Goal: Transaction & Acquisition: Book appointment/travel/reservation

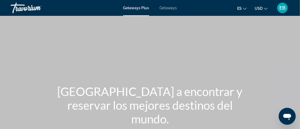
click at [168, 8] on span "Getaways" at bounding box center [168, 8] width 17 height 4
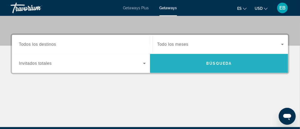
click at [217, 63] on span "Búsqueda" at bounding box center [218, 63] width 25 height 4
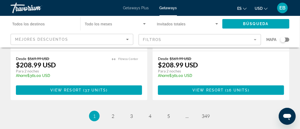
scroll to position [1098, 0]
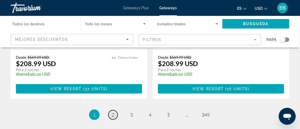
click at [112, 112] on span "2" at bounding box center [113, 115] width 3 height 6
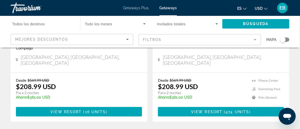
scroll to position [128, 0]
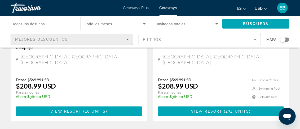
click at [73, 41] on div "Mejores descuentos" at bounding box center [70, 39] width 111 height 6
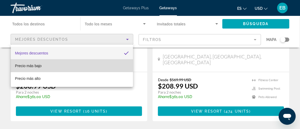
click at [59, 63] on mat-option "Precio más bajo" at bounding box center [72, 66] width 122 height 13
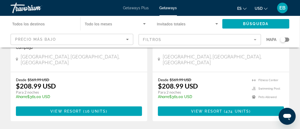
click at [167, 43] on mat-form-field "Filtros" at bounding box center [200, 39] width 123 height 11
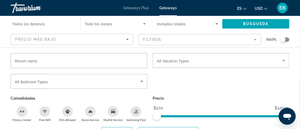
click at [169, 38] on mat-form-field "Filtros" at bounding box center [200, 39] width 123 height 11
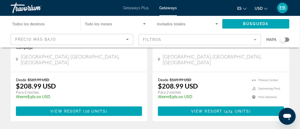
click at [169, 38] on mat-form-field "Filtros" at bounding box center [200, 39] width 123 height 11
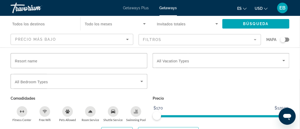
click at [282, 42] on div "Search widget" at bounding box center [282, 39] width 5 height 5
click at [234, 41] on mat-form-field "Filtros" at bounding box center [200, 39] width 123 height 11
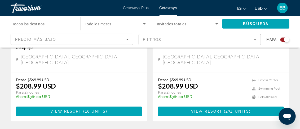
click at [234, 41] on mat-form-field "Filtros" at bounding box center [200, 39] width 123 height 11
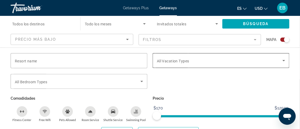
click at [231, 57] on div "Search widget" at bounding box center [221, 60] width 128 height 15
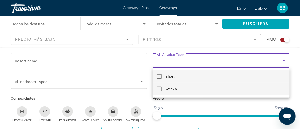
click at [203, 88] on mat-option "weekly" at bounding box center [221, 89] width 137 height 13
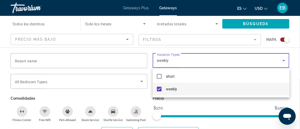
scroll to position [632, 0]
click at [248, 25] on div at bounding box center [150, 64] width 300 height 129
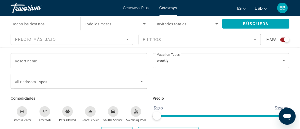
scroll to position [743, 0]
click at [37, 24] on span "Todos los destinos" at bounding box center [28, 24] width 33 height 4
click at [37, 24] on input "Destination Todos los destinos" at bounding box center [42, 24] width 61 height 6
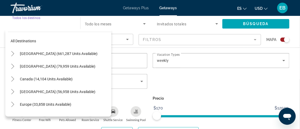
click at [37, 24] on input "Destination Todos los destinos" at bounding box center [42, 24] width 61 height 6
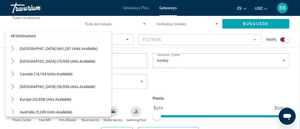
scroll to position [0, 0]
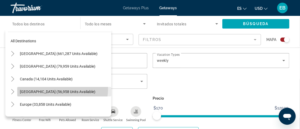
click at [47, 90] on span "[GEOGRAPHIC_DATA] (56,958 units available)" at bounding box center [57, 92] width 75 height 4
type input "**********"
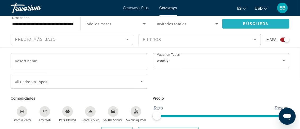
click at [242, 23] on span "Search widget" at bounding box center [255, 23] width 67 height 13
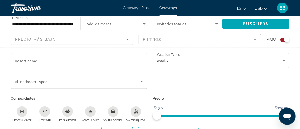
scroll to position [339, 0]
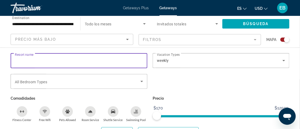
click at [72, 61] on input "Resort name" at bounding box center [79, 61] width 128 height 6
type input "**********"
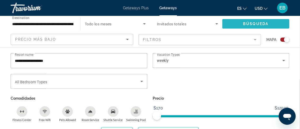
click at [243, 24] on span "Search widget" at bounding box center [255, 23] width 67 height 13
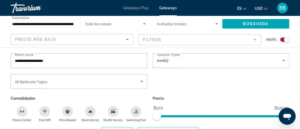
scroll to position [164, 0]
click at [216, 23] on icon "Search widget" at bounding box center [216, 24] width 6 height 6
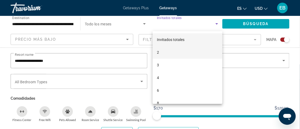
click at [165, 50] on mat-option "2" at bounding box center [188, 52] width 70 height 13
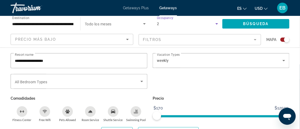
click at [284, 38] on div "Search widget" at bounding box center [286, 39] width 5 height 5
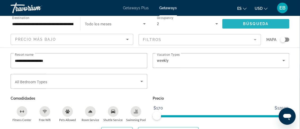
click at [259, 24] on span "Búsqueda" at bounding box center [255, 24] width 25 height 4
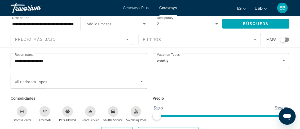
click at [158, 37] on mat-form-field "Filtros" at bounding box center [200, 39] width 123 height 11
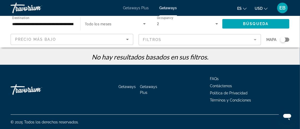
click at [158, 37] on mat-form-field "Filtros" at bounding box center [200, 39] width 123 height 11
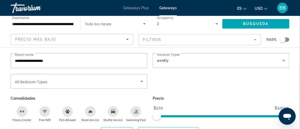
scroll to position [0, 0]
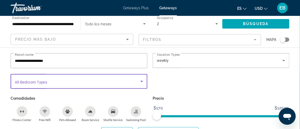
click at [52, 83] on span "Search widget" at bounding box center [78, 81] width 126 height 6
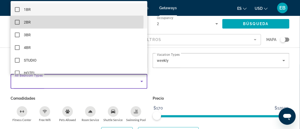
click at [41, 22] on mat-option "2BR" at bounding box center [79, 22] width 137 height 13
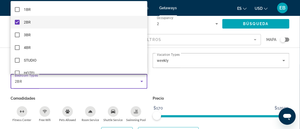
click at [258, 16] on div at bounding box center [150, 64] width 300 height 129
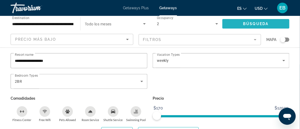
click at [258, 19] on span "Search widget" at bounding box center [255, 23] width 67 height 13
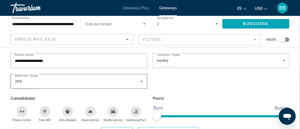
scroll to position [0, 0]
drag, startPoint x: 158, startPoint y: 115, endPoint x: 167, endPoint y: 115, distance: 9.0
click at [167, 115] on span "ngx-slider" at bounding box center [167, 116] width 8 height 8
click at [240, 22] on span "Search widget" at bounding box center [255, 23] width 67 height 13
drag, startPoint x: 168, startPoint y: 115, endPoint x: 110, endPoint y: 117, distance: 58.8
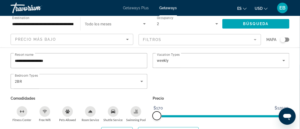
click at [110, 117] on div "**********" at bounding box center [150, 87] width 284 height 69
click at [300, 127] on div "**********" at bounding box center [150, 95] width 300 height 84
click at [77, 61] on input "**********" at bounding box center [79, 61] width 128 height 6
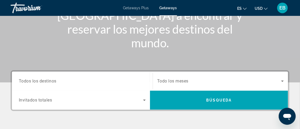
scroll to position [105, 0]
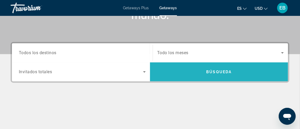
click at [211, 71] on span "Búsqueda" at bounding box center [218, 72] width 25 height 4
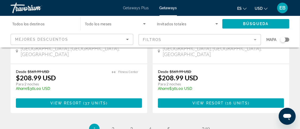
scroll to position [1083, 0]
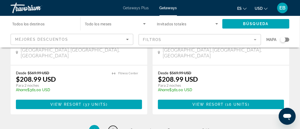
click at [112, 128] on span "2" at bounding box center [113, 131] width 3 height 6
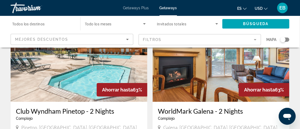
scroll to position [1119, 0]
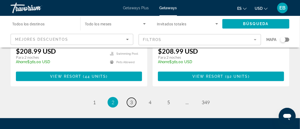
click at [131, 100] on span "3" at bounding box center [131, 103] width 3 height 6
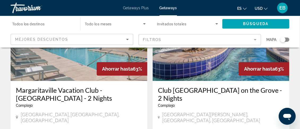
scroll to position [1119, 0]
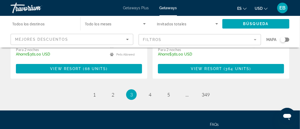
click at [149, 47] on app-map-search-filters "Mejores descuentos Filtros Mapa" at bounding box center [149, 40] width 289 height 16
click at [150, 92] on span "4" at bounding box center [150, 95] width 3 height 6
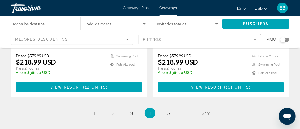
scroll to position [1120, 0]
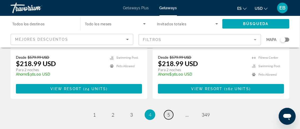
click at [167, 110] on link "page 5" at bounding box center [168, 114] width 9 height 9
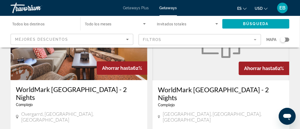
scroll to position [1127, 0]
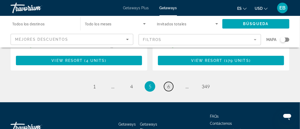
click at [169, 84] on span "6" at bounding box center [168, 87] width 3 height 6
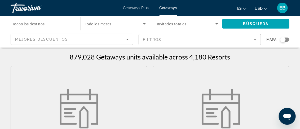
click at [131, 9] on span "Getaways Plus" at bounding box center [136, 8] width 26 height 4
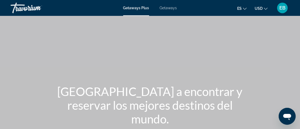
scroll to position [113, 0]
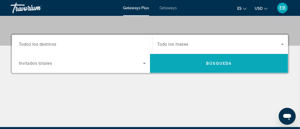
click at [213, 63] on span "Búsqueda" at bounding box center [218, 63] width 25 height 4
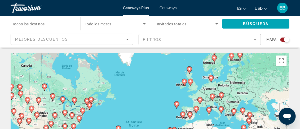
click at [265, 8] on icon "Change currency" at bounding box center [266, 9] width 4 height 4
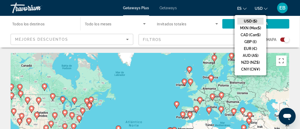
click at [244, 8] on icon "Change language" at bounding box center [245, 9] width 4 height 4
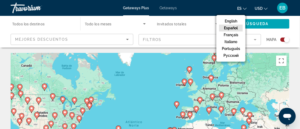
click at [233, 27] on button "Español" at bounding box center [231, 28] width 24 height 7
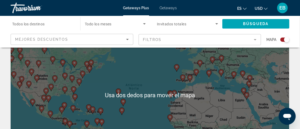
scroll to position [37, 0]
click at [184, 85] on div "Para activar la función de arrastrar con el teclado, presiona Alt + Intro. Una …" at bounding box center [150, 95] width 279 height 159
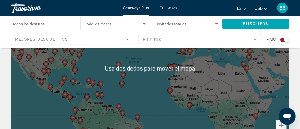
scroll to position [64, 0]
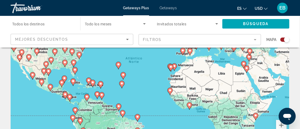
click at [207, 75] on div "Para activar la función de arrastrar con el teclado, presiona Alt + Intro. Una …" at bounding box center [150, 68] width 279 height 159
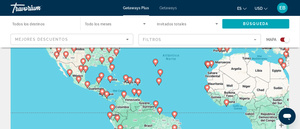
click at [129, 79] on image "Main content" at bounding box center [129, 79] width 3 height 3
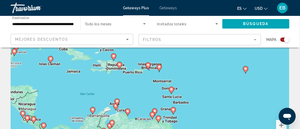
drag, startPoint x: 179, startPoint y: 81, endPoint x: 146, endPoint y: 82, distance: 33.4
click at [146, 82] on div "Para activar la función de arrastrar con el teclado, presiona Alt + Intro. Una …" at bounding box center [150, 68] width 279 height 159
click at [140, 74] on div "Para activar la función de arrastrar con el teclado, presiona Alt + Intro. Una …" at bounding box center [150, 68] width 279 height 159
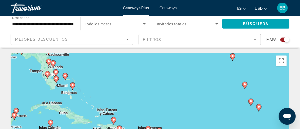
scroll to position [113, 0]
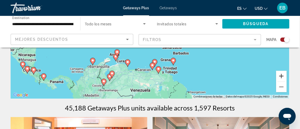
click at [283, 75] on button "Acercar" at bounding box center [281, 76] width 11 height 11
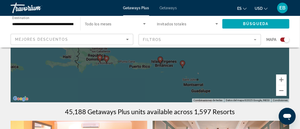
scroll to position [109, 0]
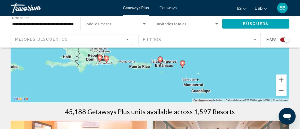
click at [230, 65] on div "Para activar la función de arrastrar con el teclado, presiona Alt + Intro. Una …" at bounding box center [150, 23] width 279 height 159
click at [281, 81] on button "Acercar" at bounding box center [281, 80] width 11 height 11
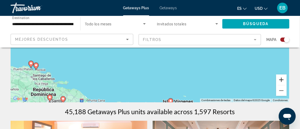
click at [281, 81] on button "Acercar" at bounding box center [281, 80] width 11 height 11
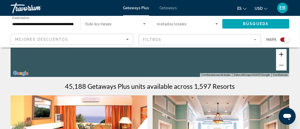
scroll to position [135, 0]
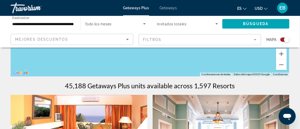
drag, startPoint x: 159, startPoint y: 69, endPoint x: 152, endPoint y: 44, distance: 26.1
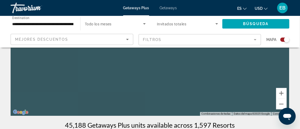
scroll to position [95, 0]
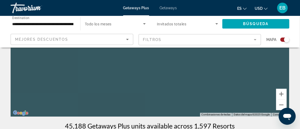
click at [190, 85] on div "Main content" at bounding box center [150, 37] width 279 height 159
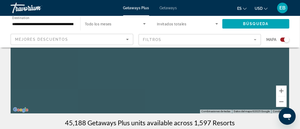
scroll to position [90, 0]
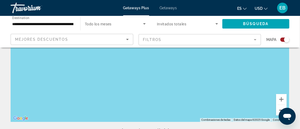
click at [278, 109] on button "Alejar" at bounding box center [281, 110] width 11 height 11
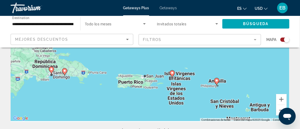
drag, startPoint x: 135, startPoint y: 112, endPoint x: 139, endPoint y: 76, distance: 35.7
click at [139, 76] on div "Para activar la función de arrastrar con el teclado, presiona Alt + Intro. Una …" at bounding box center [150, 42] width 279 height 159
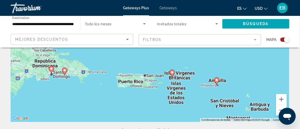
click at [134, 81] on div "Para activar la función de arrastrar con el teclado, presiona Alt + Intro. Una …" at bounding box center [150, 42] width 279 height 159
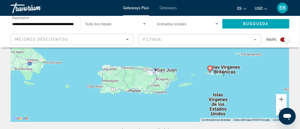
click at [157, 73] on div "Para activar la función de arrastrar con el teclado, presiona Alt + Intro. Una …" at bounding box center [150, 42] width 279 height 159
click at [148, 78] on div "Para activar la función de arrastrar con el teclado, presiona Alt + Intro. Una …" at bounding box center [150, 42] width 279 height 159
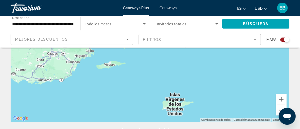
drag, startPoint x: 131, startPoint y: 78, endPoint x: 19, endPoint y: 52, distance: 115.6
click at [19, 52] on div "Para activar la función de arrastrar con el teclado, presiona Alt + Intro. Una …" at bounding box center [150, 42] width 279 height 159
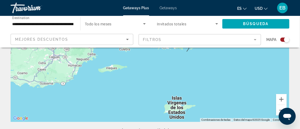
drag, startPoint x: 19, startPoint y: 53, endPoint x: 41, endPoint y: 61, distance: 24.0
click at [32, 60] on div "Para activar la función de arrastrar con el teclado, presiona Alt + Intro. Una …" at bounding box center [150, 42] width 279 height 159
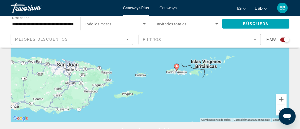
drag, startPoint x: 126, startPoint y: 65, endPoint x: 121, endPoint y: 84, distance: 20.0
click at [121, 84] on div "Para activar la función de arrastrar con el teclado, presiona Alt + Intro. Una …" at bounding box center [150, 42] width 279 height 159
click at [177, 65] on icon "Main content" at bounding box center [176, 68] width 5 height 7
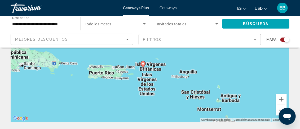
drag, startPoint x: 177, startPoint y: 65, endPoint x: 170, endPoint y: 92, distance: 27.9
click at [170, 92] on div "Para activar la función de arrastrar con el teclado, presiona Alt + Intro. Una …" at bounding box center [150, 42] width 279 height 159
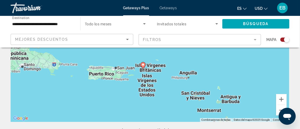
click at [144, 65] on image "Main content" at bounding box center [142, 64] width 3 height 3
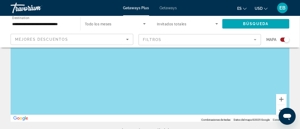
drag, startPoint x: 151, startPoint y: 86, endPoint x: 153, endPoint y: 57, distance: 28.4
click at [153, 58] on div "Para navegar, presiona las teclas [PERSON_NAME]. Para activar la función de arr…" at bounding box center [150, 42] width 279 height 159
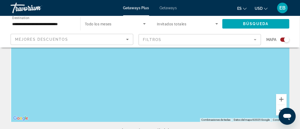
drag, startPoint x: 157, startPoint y: 87, endPoint x: 166, endPoint y: 68, distance: 21.4
click at [162, 74] on div "Para navegar, presiona las teclas [PERSON_NAME]. Para activar la función de arr…" at bounding box center [150, 42] width 279 height 159
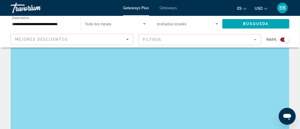
scroll to position [0, 0]
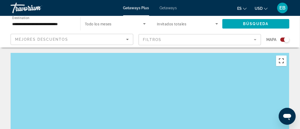
click at [279, 65] on button "Activar o desactivar la vista de pantalla completa" at bounding box center [281, 61] width 11 height 11
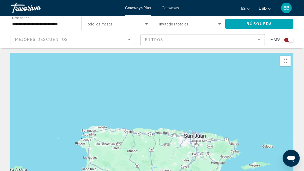
drag, startPoint x: 121, startPoint y: 131, endPoint x: 217, endPoint y: 49, distance: 126.3
click at [217, 53] on div "Para navegar, presiona las teclas [PERSON_NAME]. Para activar la función de arr…" at bounding box center [152, 132] width 283 height 159
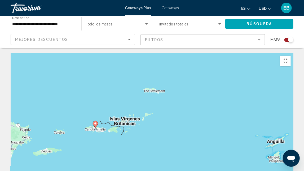
drag, startPoint x: 210, startPoint y: 119, endPoint x: 0, endPoint y: 105, distance: 210.0
click at [11, 105] on div "Para navegar, presiona las teclas [PERSON_NAME]. Para activar la función de arr…" at bounding box center [152, 132] width 283 height 159
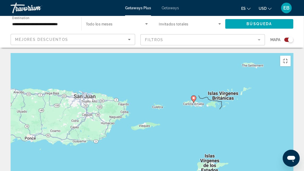
drag, startPoint x: 208, startPoint y: 139, endPoint x: 302, endPoint y: 110, distance: 98.2
click at [293, 110] on div "Para navegar, presiona las teclas [PERSON_NAME]. Para activar la función de arr…" at bounding box center [152, 132] width 283 height 159
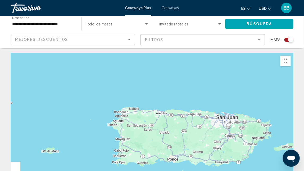
drag, startPoint x: 48, startPoint y: 93, endPoint x: 185, endPoint y: 114, distance: 137.7
click at [185, 114] on div "Para navegar, presiona las teclas [PERSON_NAME]. Para activar la función de arr…" at bounding box center [152, 132] width 283 height 159
click at [88, 94] on div "Para navegar, presiona las teclas [PERSON_NAME]. Para activar la función de arr…" at bounding box center [152, 132] width 283 height 159
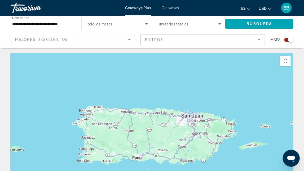
drag, startPoint x: 82, startPoint y: 62, endPoint x: 52, endPoint y: 58, distance: 30.0
click at [50, 59] on div "Para navegar, presiona las teclas [PERSON_NAME]. Para activar la función de arr…" at bounding box center [152, 132] width 283 height 159
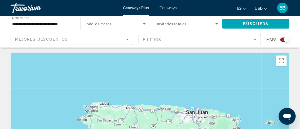
drag, startPoint x: 283, startPoint y: 40, endPoint x: 276, endPoint y: 42, distance: 7.2
click at [276, 42] on div "Mapa" at bounding box center [277, 40] width 23 height 12
click at [290, 43] on app-map-search-filters "Mejores descuentos Filtros Mapa" at bounding box center [149, 40] width 289 height 16
click at [268, 42] on span "Mapa" at bounding box center [271, 39] width 10 height 7
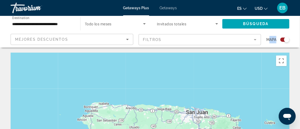
drag, startPoint x: 287, startPoint y: 39, endPoint x: 268, endPoint y: 40, distance: 19.1
click at [268, 40] on div "Mapa" at bounding box center [277, 40] width 23 height 12
click at [285, 40] on div "Search widget" at bounding box center [286, 39] width 5 height 5
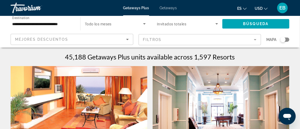
click at [16, 26] on input "**********" at bounding box center [42, 24] width 61 height 6
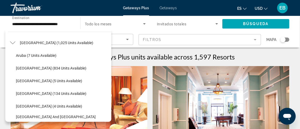
scroll to position [50, 0]
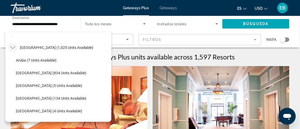
click at [11, 47] on icon "Toggle Caribbean & Atlantic Islands (1,025 units available)" at bounding box center [12, 47] width 5 height 5
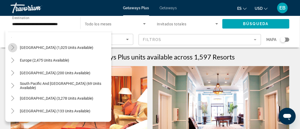
click at [12, 48] on icon "Toggle Caribbean & Atlantic Islands (1,025 units available)" at bounding box center [12, 47] width 5 height 5
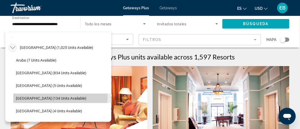
click at [53, 97] on span "[GEOGRAPHIC_DATA] (134 units available)" at bounding box center [51, 98] width 70 height 4
type input "**********"
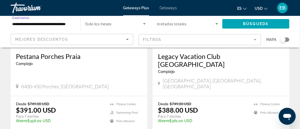
scroll to position [104, 0]
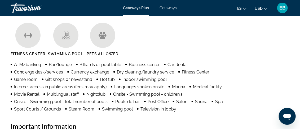
scroll to position [339, 0]
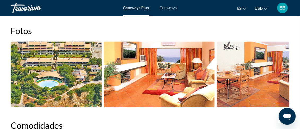
click at [151, 67] on img "Open full-screen image slider" at bounding box center [159, 75] width 111 height 66
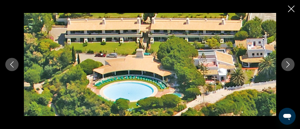
click at [291, 64] on icon "Next image" at bounding box center [288, 64] width 6 height 6
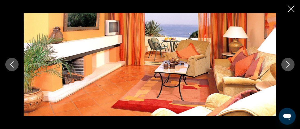
click at [291, 64] on icon "Next image" at bounding box center [288, 64] width 6 height 6
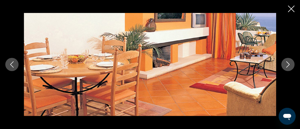
click at [291, 64] on icon "Next image" at bounding box center [288, 64] width 6 height 6
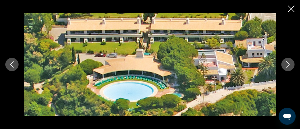
click at [291, 64] on icon "Next image" at bounding box center [288, 64] width 6 height 6
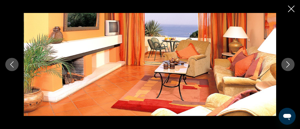
click at [291, 64] on icon "Next image" at bounding box center [288, 64] width 6 height 6
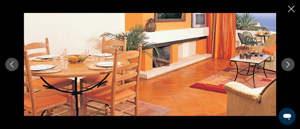
click at [291, 64] on icon "Next image" at bounding box center [288, 64] width 6 height 6
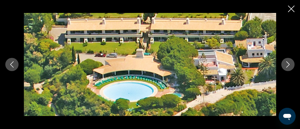
click at [292, 10] on icon "Close slideshow" at bounding box center [291, 9] width 7 height 7
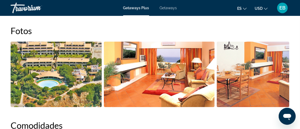
click at [166, 7] on span "Getaways" at bounding box center [168, 8] width 17 height 4
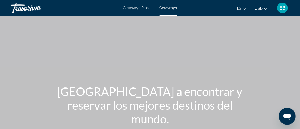
scroll to position [113, 0]
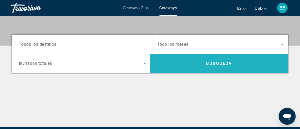
click at [213, 65] on span "Search widget" at bounding box center [219, 63] width 138 height 13
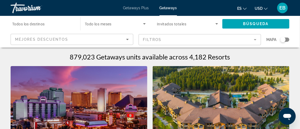
click at [34, 23] on span "Todos los destinos" at bounding box center [28, 24] width 33 height 4
click at [34, 23] on input "Destination Todos los destinos" at bounding box center [42, 24] width 61 height 6
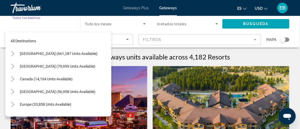
click at [34, 23] on input "Destination Todos los destinos" at bounding box center [42, 24] width 61 height 6
click at [14, 89] on icon "Toggle Caribbean & Atlantic Islands (56,958 units available)" at bounding box center [12, 91] width 5 height 5
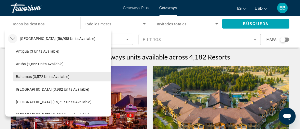
scroll to position [125, 0]
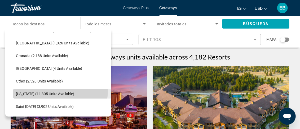
click at [51, 91] on span "Search widget" at bounding box center [62, 94] width 98 height 13
type input "**********"
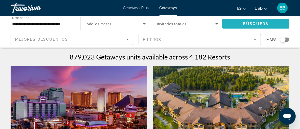
click at [250, 22] on span "Búsqueda" at bounding box center [255, 24] width 25 height 4
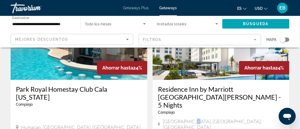
scroll to position [467, 0]
click at [220, 119] on div "[GEOGRAPHIC_DATA], [GEOGRAPHIC_DATA], [GEOGRAPHIC_DATA]" at bounding box center [221, 125] width 126 height 12
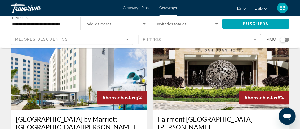
scroll to position [831, 0]
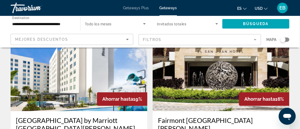
click at [141, 25] on span "Search widget" at bounding box center [114, 24] width 58 height 6
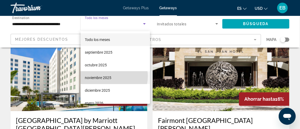
click at [114, 77] on mat-option "noviembre 2025" at bounding box center [116, 78] width 70 height 13
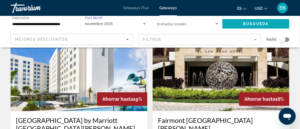
click at [240, 23] on span "Search widget" at bounding box center [255, 23] width 67 height 13
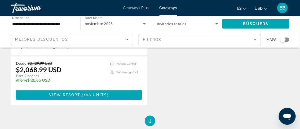
scroll to position [937, 0]
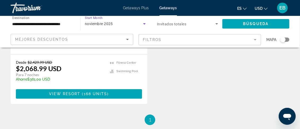
click at [108, 23] on span "noviembre 2025" at bounding box center [99, 24] width 28 height 4
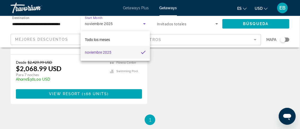
click at [144, 24] on div at bounding box center [150, 64] width 300 height 129
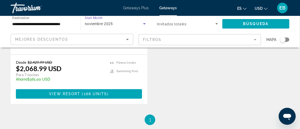
click at [144, 24] on icon "Search widget" at bounding box center [144, 23] width 3 height 1
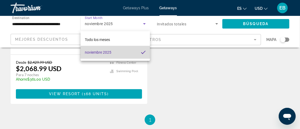
click at [125, 53] on mat-option "noviembre 2025" at bounding box center [116, 52] width 70 height 13
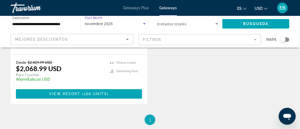
click at [144, 23] on icon "Search widget" at bounding box center [144, 24] width 6 height 6
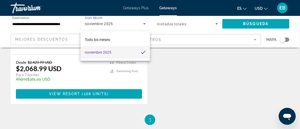
click at [70, 23] on div at bounding box center [150, 64] width 300 height 129
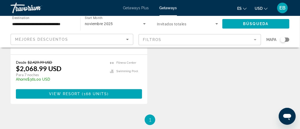
click at [145, 24] on icon "Search widget" at bounding box center [144, 23] width 3 height 1
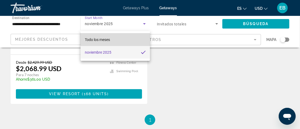
click at [117, 37] on mat-option "Todo los meses" at bounding box center [116, 39] width 70 height 13
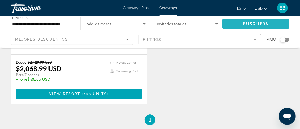
click at [250, 22] on span "Búsqueda" at bounding box center [255, 24] width 25 height 4
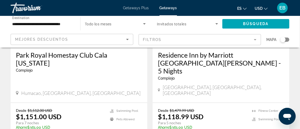
scroll to position [502, 0]
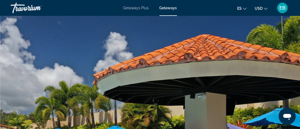
scroll to position [113, 0]
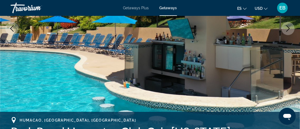
click at [287, 26] on icon "Next image" at bounding box center [288, 28] width 6 height 6
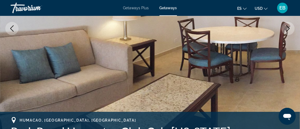
click at [287, 29] on icon "Next image" at bounding box center [288, 28] width 6 height 6
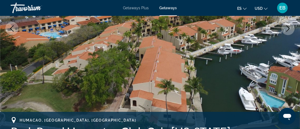
click at [287, 29] on icon "Next image" at bounding box center [288, 28] width 6 height 6
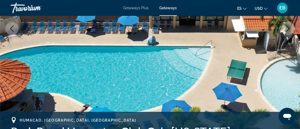
click at [10, 29] on icon "Previous image" at bounding box center [12, 28] width 6 height 6
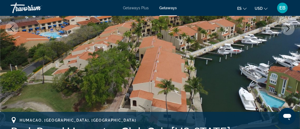
click at [288, 27] on icon "Next image" at bounding box center [287, 28] width 3 height 6
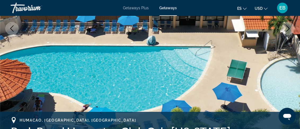
click at [288, 28] on icon "Next image" at bounding box center [288, 28] width 6 height 6
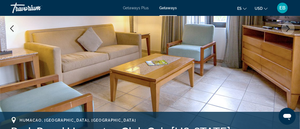
click at [288, 29] on icon "Next image" at bounding box center [288, 28] width 6 height 6
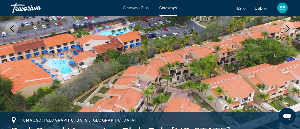
click at [288, 31] on icon "Next image" at bounding box center [288, 28] width 6 height 6
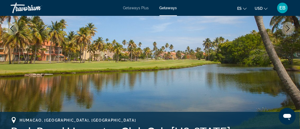
click at [286, 28] on icon "Next image" at bounding box center [288, 28] width 6 height 6
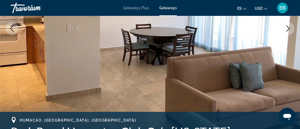
click at [286, 28] on icon "Next image" at bounding box center [288, 28] width 6 height 6
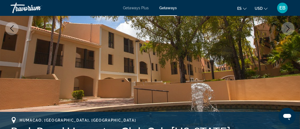
click at [286, 28] on icon "Next image" at bounding box center [288, 28] width 6 height 6
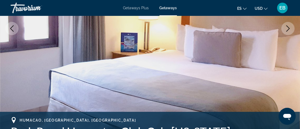
click at [286, 28] on icon "Next image" at bounding box center [288, 28] width 6 height 6
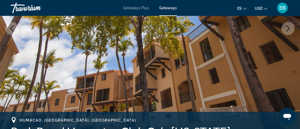
click at [286, 28] on icon "Next image" at bounding box center [288, 28] width 6 height 6
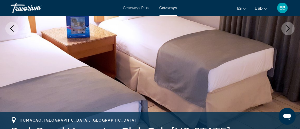
click at [286, 28] on icon "Next image" at bounding box center [288, 28] width 6 height 6
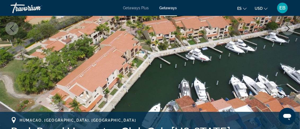
click at [286, 28] on icon "Next image" at bounding box center [288, 28] width 6 height 6
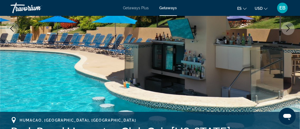
click at [286, 28] on icon "Next image" at bounding box center [288, 28] width 6 height 6
